Goal: Transaction & Acquisition: Purchase product/service

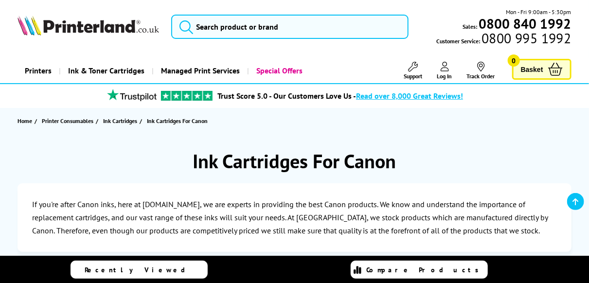
scroll to position [243, 0]
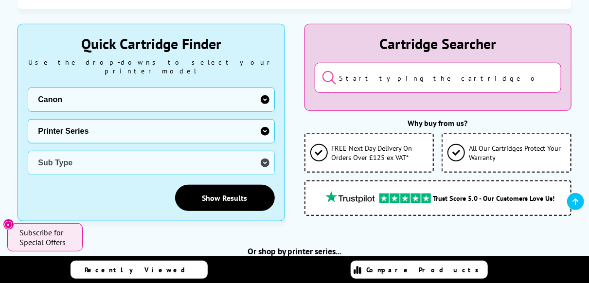
click at [265, 119] on select "Printer Series BubbleJet Series FAX Series imagePROGRAF Series MAXIFY Series Mu…" at bounding box center [151, 131] width 247 height 24
click at [187, 119] on select "Printer Series BubbleJet Series FAX Series imagePROGRAF Series MAXIFY Series Mu…" at bounding box center [151, 131] width 247 height 24
drag, startPoint x: 340, startPoint y: 77, endPoint x: 345, endPoint y: 72, distance: 7.2
click at [340, 75] on input "search" at bounding box center [438, 78] width 247 height 30
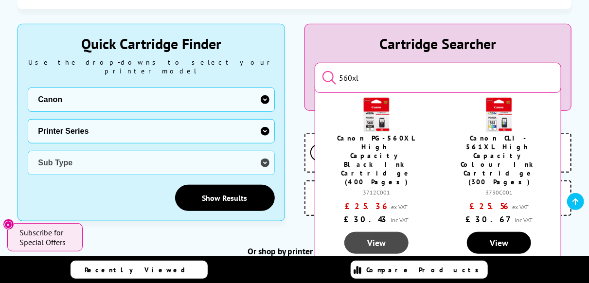
type input "560xl"
click at [365, 232] on link "View" at bounding box center [376, 243] width 64 height 22
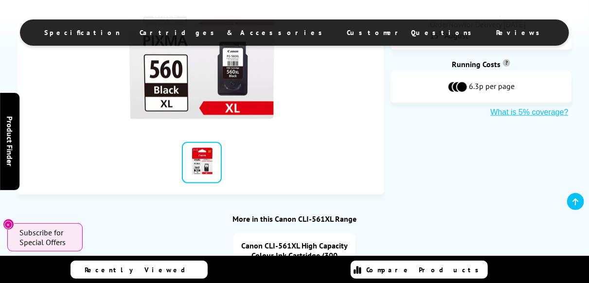
scroll to position [595, 0]
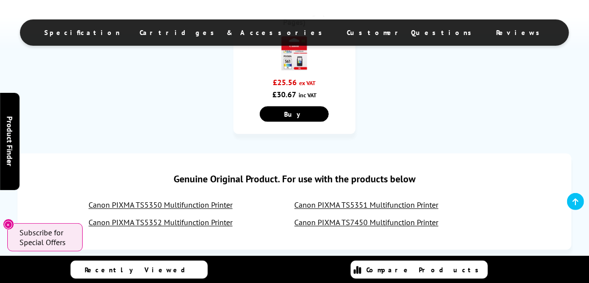
click at [344, 201] on link "Canon PIXMA TS5351 Multifunction Printer" at bounding box center [367, 205] width 144 height 10
